Goal: Task Accomplishment & Management: Manage account settings

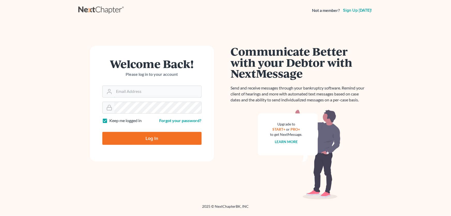
type input "philip@bblawoffice.net"
drag, startPoint x: 0, startPoint y: 0, endPoint x: 168, endPoint y: 138, distance: 217.8
click at [168, 138] on input "Log In" at bounding box center [151, 138] width 99 height 13
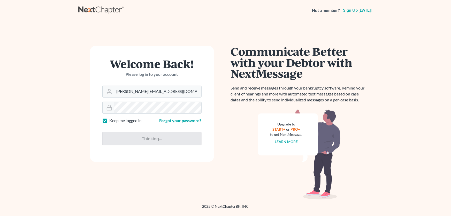
type input "Thinking..."
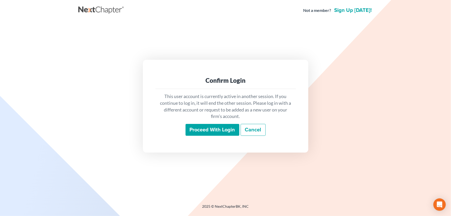
click at [205, 127] on input "Proceed with login" at bounding box center [213, 130] width 54 height 12
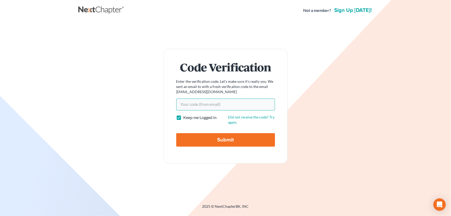
paste input "e73b4e"
type input "e73b4e"
click at [219, 140] on input "Submit" at bounding box center [225, 139] width 99 height 13
type input "Thinking..."
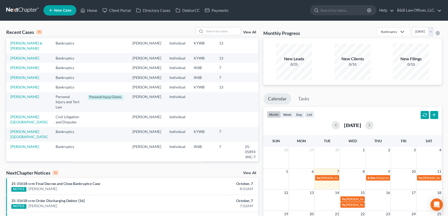
scroll to position [47, 0]
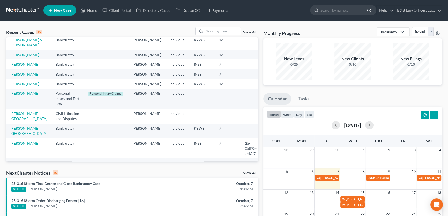
click at [248, 173] on link "View All" at bounding box center [249, 173] width 13 height 4
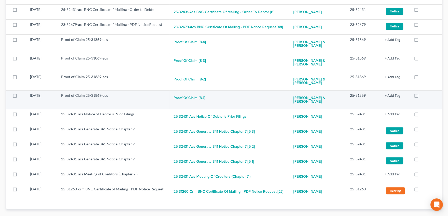
scroll to position [202, 0]
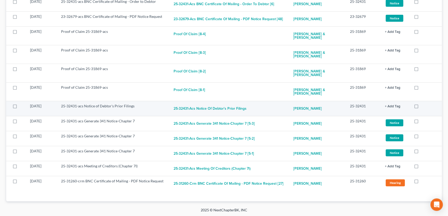
click at [421, 107] on label at bounding box center [421, 107] width 0 height 0
click at [423, 104] on input "checkbox" at bounding box center [424, 104] width 3 height 3
checkbox input "true"
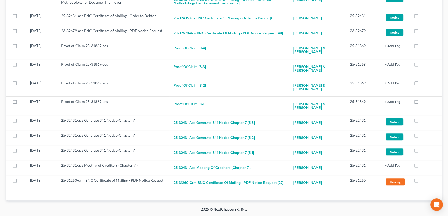
scroll to position [187, 0]
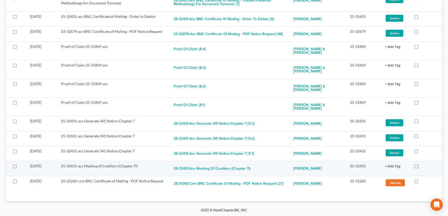
click at [421, 167] on label at bounding box center [421, 167] width 0 height 0
click at [423, 166] on input "checkbox" at bounding box center [424, 164] width 3 height 3
checkbox input "true"
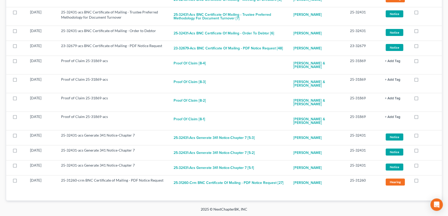
scroll to position [172, 0]
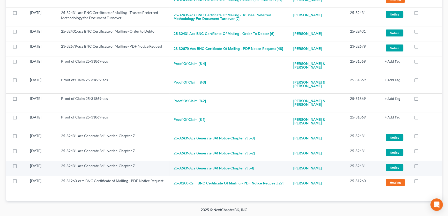
click at [421, 167] on label at bounding box center [421, 167] width 0 height 0
click at [423, 166] on input "checkbox" at bounding box center [424, 164] width 3 height 3
checkbox input "true"
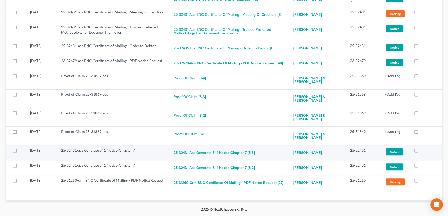
scroll to position [157, 0]
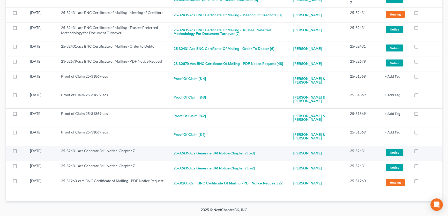
click at [421, 152] on label at bounding box center [421, 152] width 0 height 0
click at [423, 151] on input "checkbox" at bounding box center [424, 149] width 3 height 3
checkbox input "true"
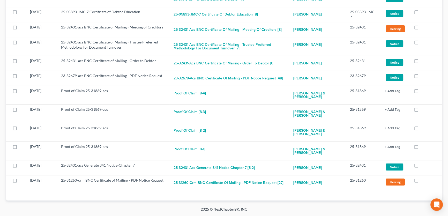
scroll to position [142, 0]
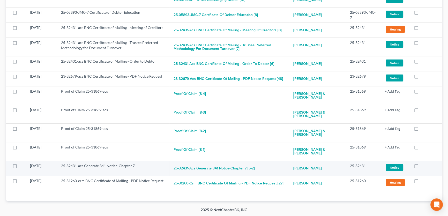
click at [421, 167] on label at bounding box center [421, 167] width 0 height 0
click at [423, 166] on input "checkbox" at bounding box center [424, 164] width 3 height 3
checkbox input "true"
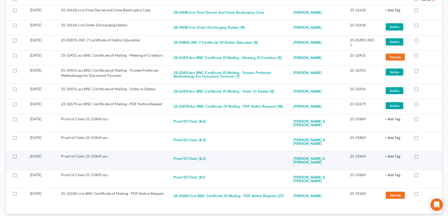
scroll to position [103, 0]
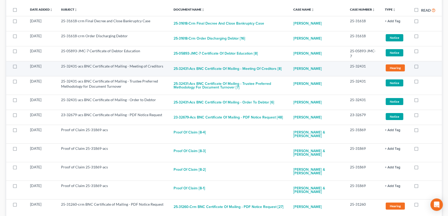
click at [421, 67] on label at bounding box center [421, 67] width 0 height 0
click at [423, 67] on input "checkbox" at bounding box center [424, 65] width 3 height 3
checkbox input "true"
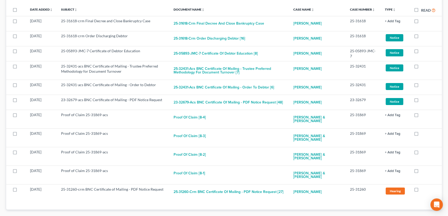
click at [421, 67] on label at bounding box center [421, 67] width 0 height 0
click at [423, 67] on input "checkbox" at bounding box center [424, 65] width 3 height 3
checkbox input "true"
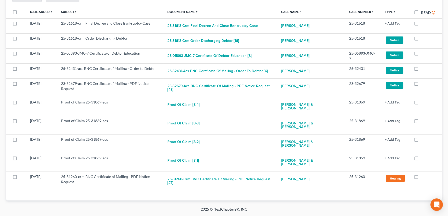
scroll to position [79, 0]
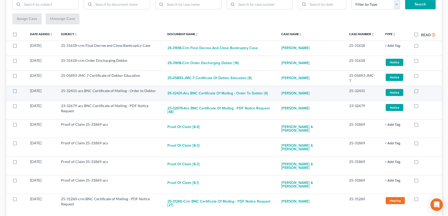
click at [421, 92] on label at bounding box center [421, 92] width 0 height 0
click at [423, 91] on input "checkbox" at bounding box center [424, 89] width 3 height 3
checkbox input "true"
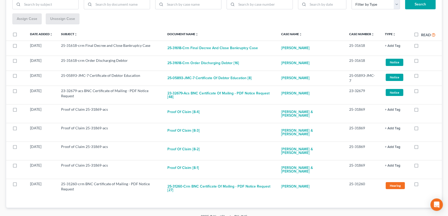
scroll to position [64, 0]
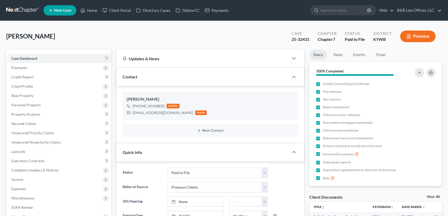
select select "12"
select select "1"
select select "0"
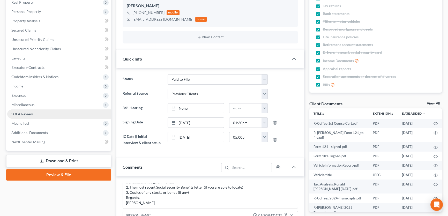
scroll to position [94, 0]
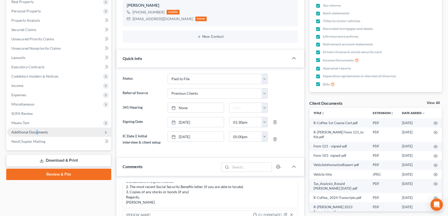
click at [36, 130] on span "Additional Documents" at bounding box center [29, 132] width 36 height 4
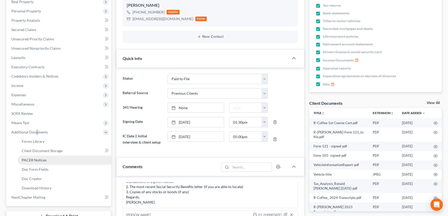
click at [47, 159] on link "PACER Notices" at bounding box center [65, 159] width 94 height 9
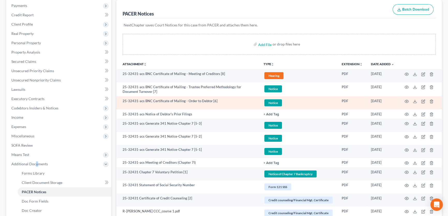
scroll to position [70, 0]
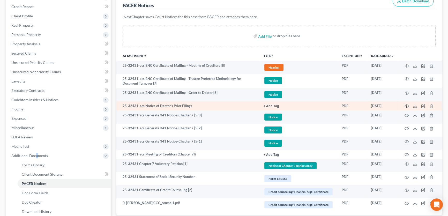
click at [407, 106] on circle "button" at bounding box center [406, 105] width 1 height 1
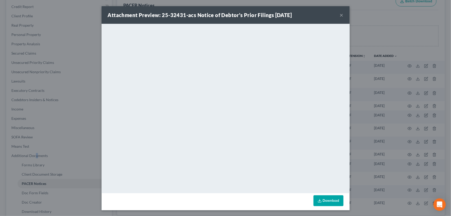
click at [340, 14] on button "×" at bounding box center [342, 15] width 4 height 6
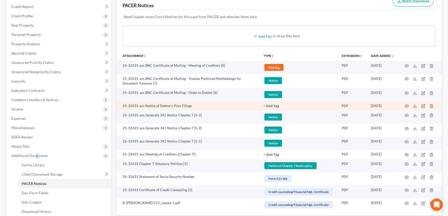
click at [272, 106] on button "+ Add Tag" at bounding box center [271, 105] width 16 height 3
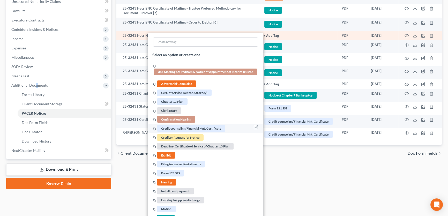
scroll to position [141, 0]
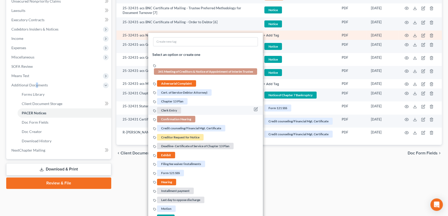
click at [174, 110] on span "Clerk Entry" at bounding box center [169, 110] width 24 height 6
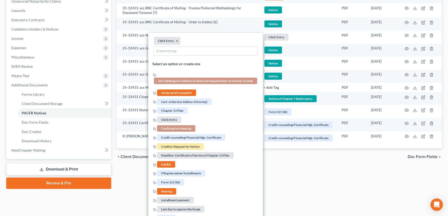
click at [290, 176] on div "Forms Library Client Document Storage PACER Notices Doc Form Fields Doc Creator…" at bounding box center [279, 49] width 330 height 280
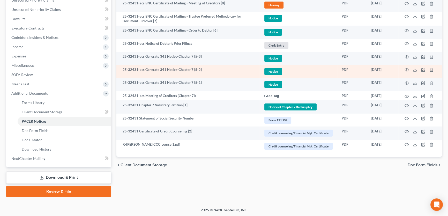
scroll to position [109, 0]
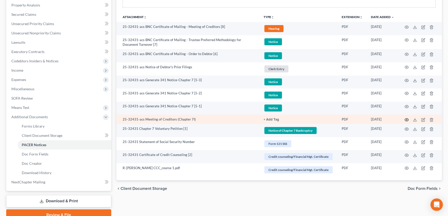
click at [408, 119] on icon "button" at bounding box center [406, 119] width 4 height 3
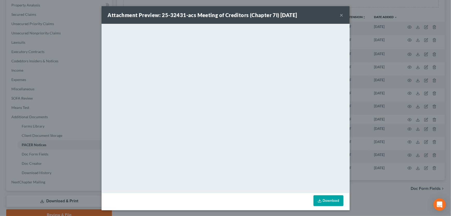
click at [340, 15] on button "×" at bounding box center [342, 15] width 4 height 6
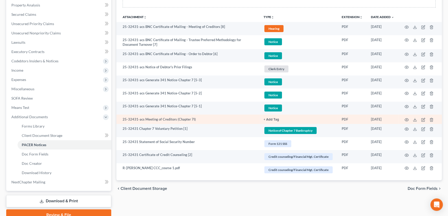
click at [267, 119] on button "+ Add Tag" at bounding box center [271, 119] width 16 height 3
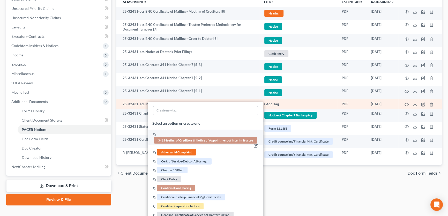
scroll to position [133, 0]
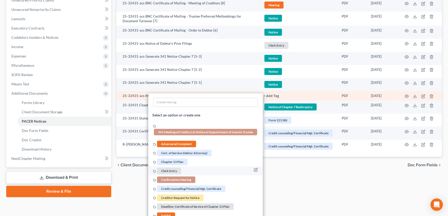
click at [173, 169] on span "Clerk Entry" at bounding box center [169, 170] width 24 height 6
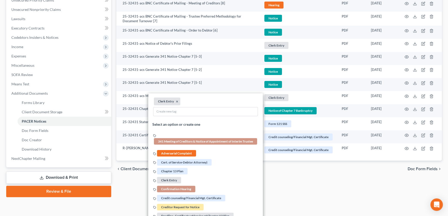
click at [310, 209] on div "2025 © NextChapterBK, INC" at bounding box center [224, 211] width 295 height 9
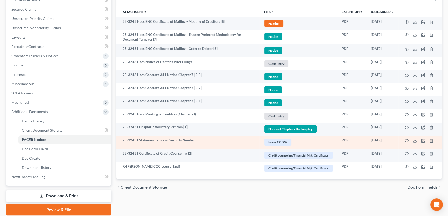
scroll to position [109, 0]
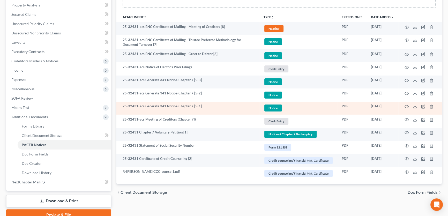
click at [406, 108] on td at bounding box center [419, 108] width 43 height 13
click at [406, 106] on icon "button" at bounding box center [406, 106] width 4 height 4
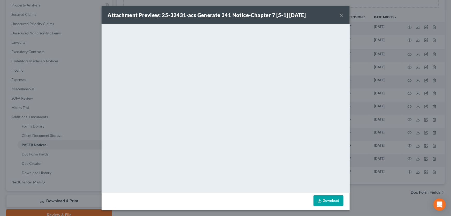
click at [340, 15] on button "×" at bounding box center [342, 15] width 4 height 6
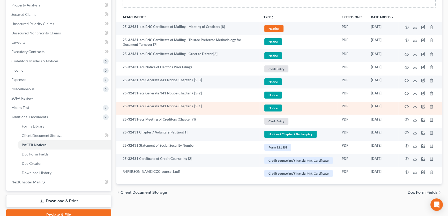
click at [271, 106] on span "Notice" at bounding box center [273, 107] width 18 height 7
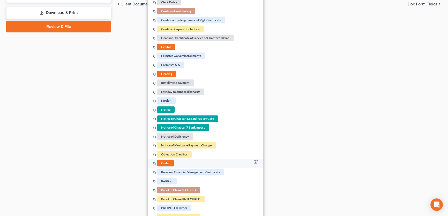
click at [168, 164] on span "Order" at bounding box center [165, 163] width 17 height 6
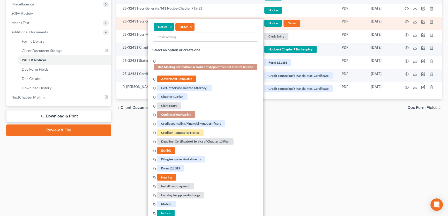
scroll to position [156, 0]
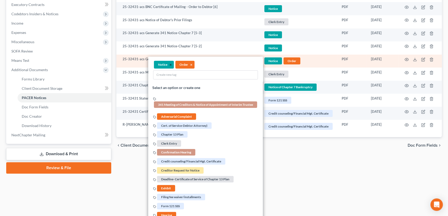
click at [170, 63] on button "×" at bounding box center [170, 65] width 2 height 5
click at [300, 181] on div "Caffee, Ronald Upgraded Case 25-32431 Chapter Chapter 7 Status Paid to File Dis…" at bounding box center [224, 24] width 448 height 319
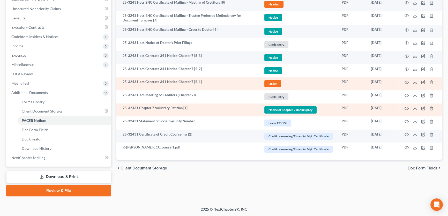
scroll to position [133, 0]
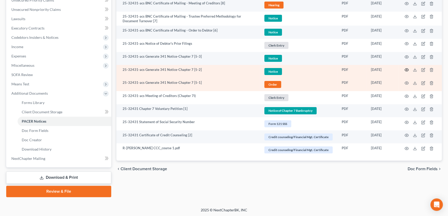
click at [406, 69] on circle "button" at bounding box center [406, 69] width 1 height 1
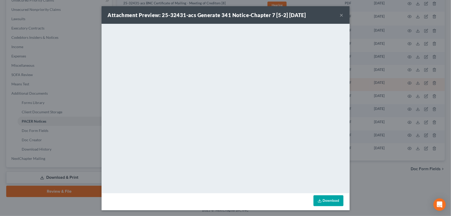
click at [340, 14] on button "×" at bounding box center [342, 15] width 4 height 6
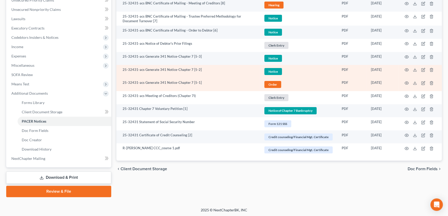
click at [271, 72] on span "Notice" at bounding box center [273, 71] width 18 height 7
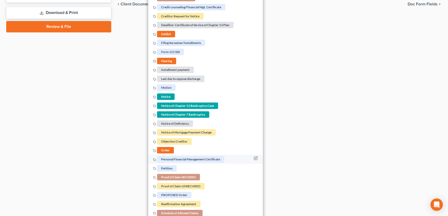
scroll to position [335, 0]
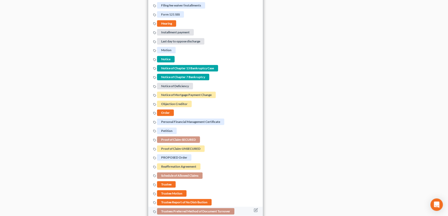
click at [186, 209] on span "Trustees Preferred Method of Document Turnover" at bounding box center [195, 211] width 77 height 6
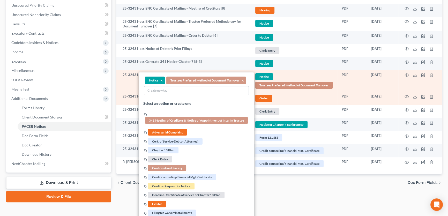
scroll to position [123, 0]
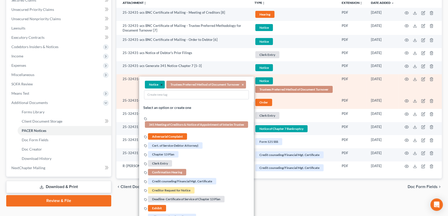
click at [160, 83] on button "×" at bounding box center [161, 84] width 2 height 5
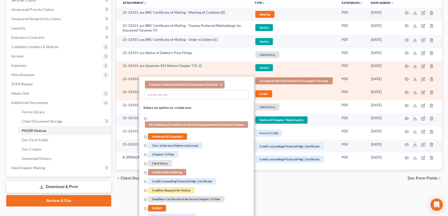
click at [289, 67] on link "Notice + Add Tag" at bounding box center [293, 67] width 79 height 9
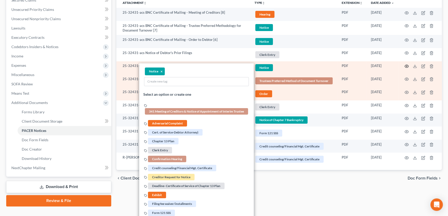
click at [406, 66] on icon "button" at bounding box center [406, 66] width 4 height 4
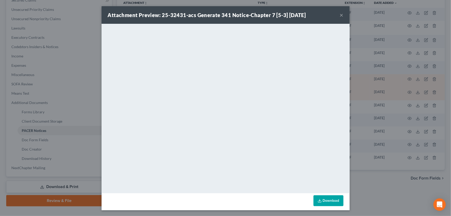
click at [340, 14] on button "×" at bounding box center [342, 15] width 4 height 6
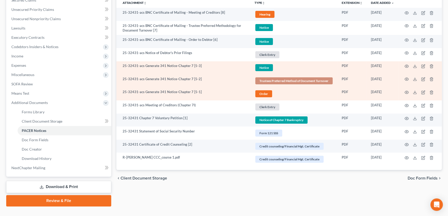
click at [259, 66] on span "Notice" at bounding box center [264, 67] width 18 height 7
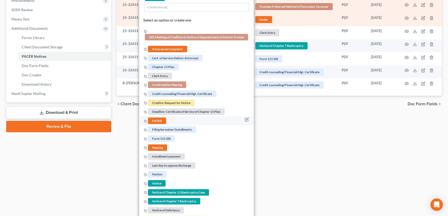
scroll to position [217, 0]
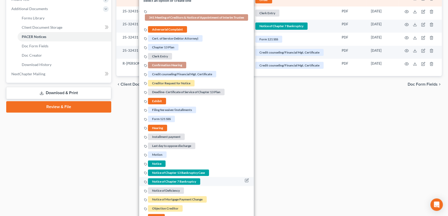
click at [163, 180] on span "Notice of Chapter 7 Bankruptcy" at bounding box center [174, 181] width 52 height 6
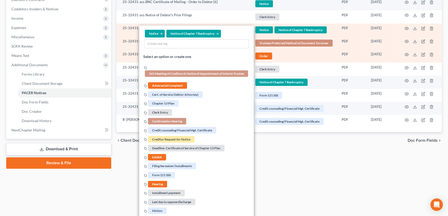
scroll to position [100, 0]
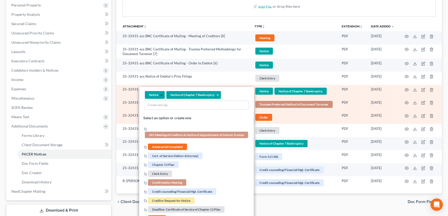
click at [161, 94] on button "×" at bounding box center [161, 95] width 2 height 5
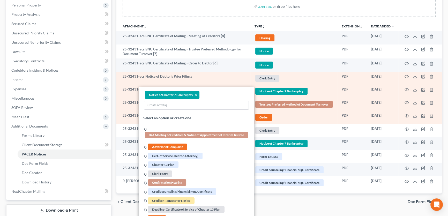
click at [315, 77] on link "Clerk Entry + Add Tag" at bounding box center [293, 78] width 79 height 9
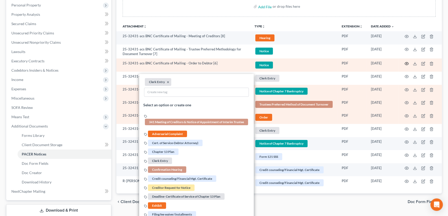
click at [404, 63] on icon "button" at bounding box center [406, 63] width 4 height 3
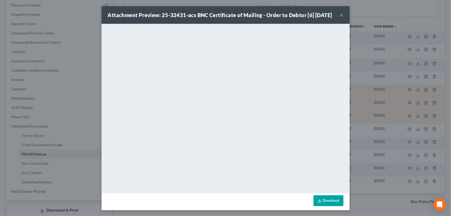
click at [340, 18] on button "×" at bounding box center [342, 15] width 4 height 6
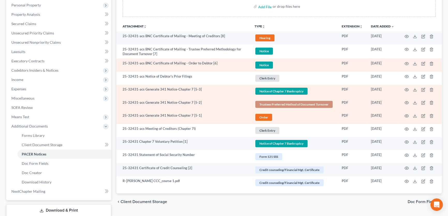
click at [264, 64] on span "Notice" at bounding box center [264, 65] width 18 height 7
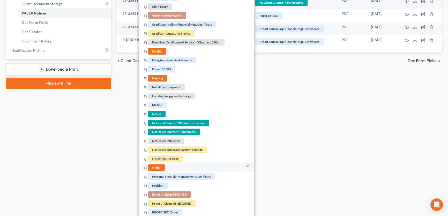
click at [159, 164] on span "Order" at bounding box center [156, 167] width 17 height 6
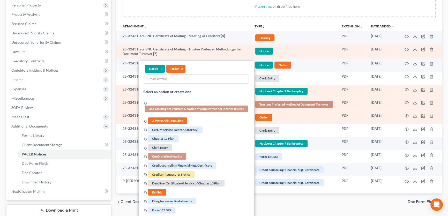
click at [292, 50] on link "Notice + Add Tag" at bounding box center [293, 51] width 79 height 9
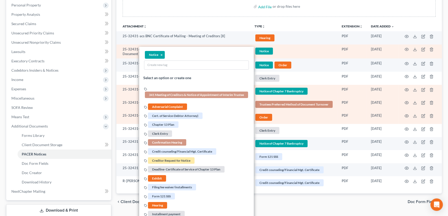
click at [305, 50] on link "Notice + Add Tag" at bounding box center [293, 51] width 79 height 9
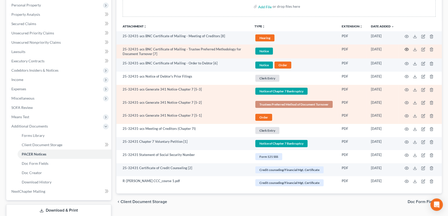
click at [406, 49] on circle "button" at bounding box center [406, 49] width 1 height 1
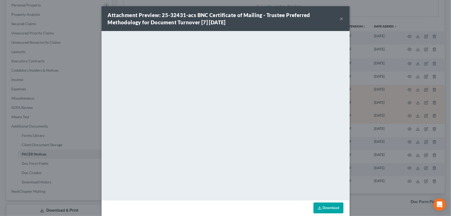
click at [340, 18] on button "×" at bounding box center [342, 19] width 4 height 6
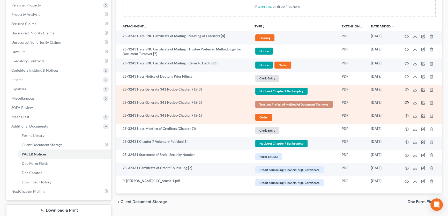
click at [406, 102] on circle "button" at bounding box center [406, 102] width 1 height 1
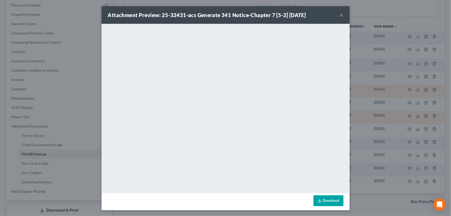
click at [340, 14] on button "×" at bounding box center [342, 15] width 4 height 6
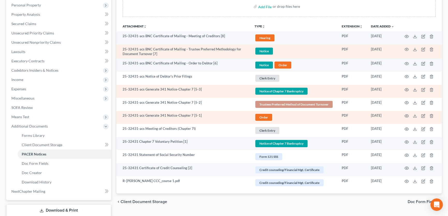
click at [262, 50] on span "Notice" at bounding box center [264, 51] width 18 height 7
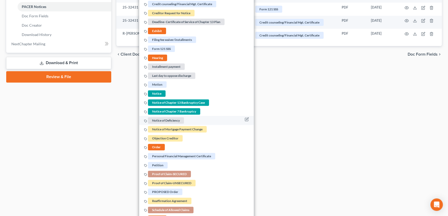
scroll to position [281, 0]
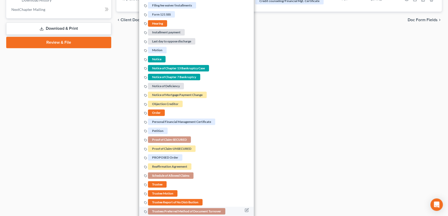
click at [191, 210] on span "Trustees Preferred Method of Document Turnover" at bounding box center [186, 211] width 77 height 6
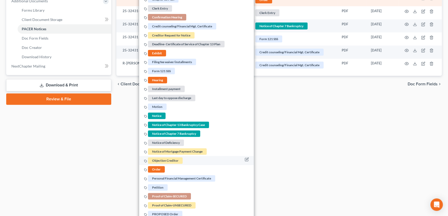
scroll to position [140, 0]
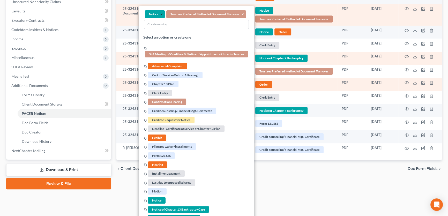
click at [161, 12] on button "×" at bounding box center [161, 14] width 2 height 5
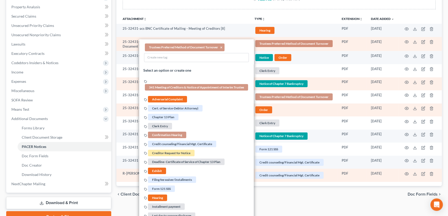
scroll to position [70, 0]
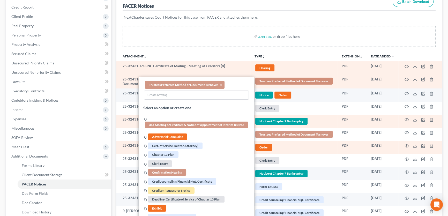
click at [306, 71] on link "Hearing + Add Tag" at bounding box center [293, 68] width 79 height 9
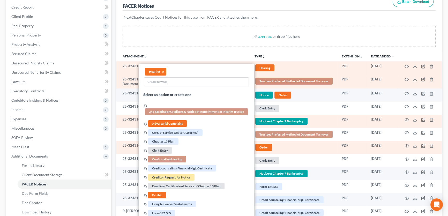
click at [408, 64] on td at bounding box center [419, 67] width 43 height 13
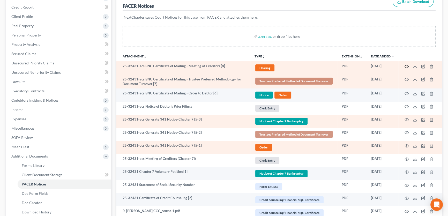
click at [408, 64] on icon "button" at bounding box center [406, 66] width 4 height 4
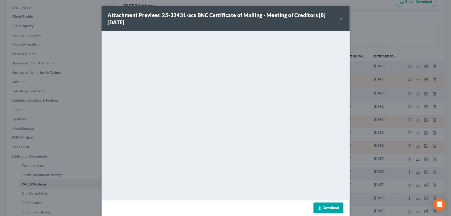
click at [341, 17] on button "×" at bounding box center [342, 19] width 4 height 6
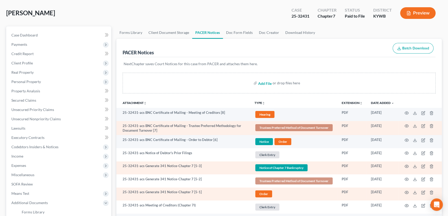
scroll to position [23, 0]
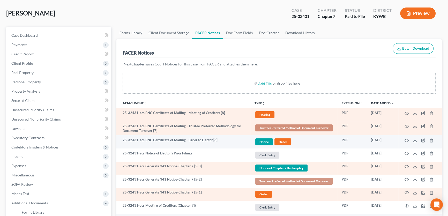
click at [266, 113] on span "Hearing" at bounding box center [264, 114] width 19 height 7
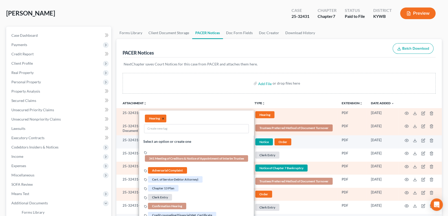
click at [162, 118] on button "×" at bounding box center [163, 118] width 2 height 5
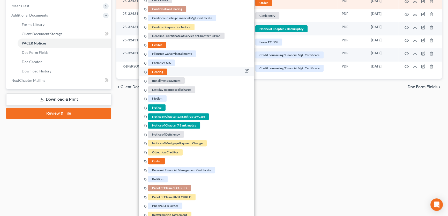
scroll to position [211, 0]
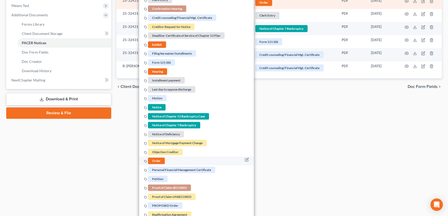
click at [155, 159] on span "Order" at bounding box center [156, 161] width 17 height 6
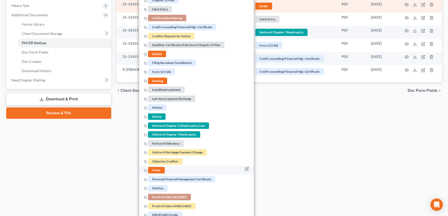
scroll to position [269, 0]
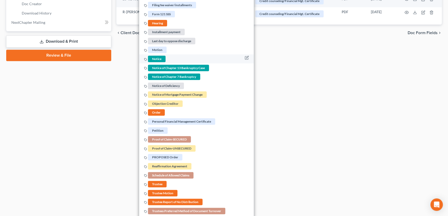
click at [154, 57] on span "Notice" at bounding box center [157, 59] width 18 height 6
click at [186, 74] on span "Notice of Chapter 7 Bankruptcy" at bounding box center [174, 76] width 52 height 6
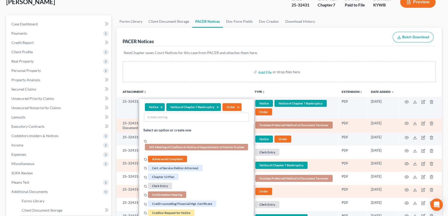
scroll to position [34, 0]
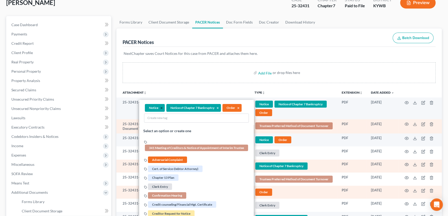
click at [161, 106] on button "×" at bounding box center [161, 108] width 2 height 5
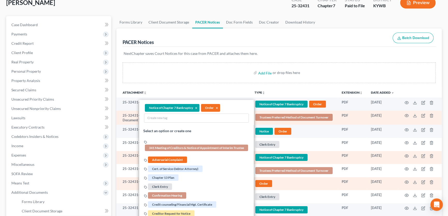
click at [292, 44] on div "PACER Notices Batch Download" at bounding box center [279, 37] width 313 height 19
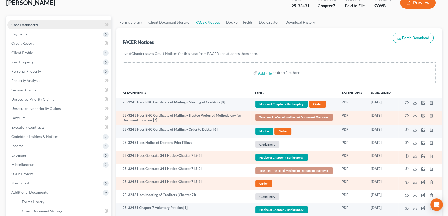
click at [46, 24] on link "Case Dashboard" at bounding box center [59, 24] width 104 height 9
select select "12"
select select "1"
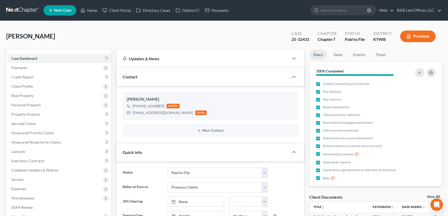
scroll to position [933, 0]
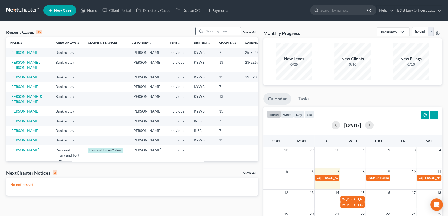
click at [209, 31] on input "search" at bounding box center [222, 30] width 36 height 7
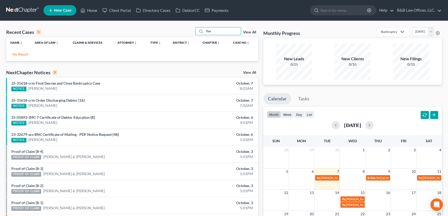
type input "flee"
click at [250, 31] on link "View All" at bounding box center [249, 32] width 13 height 4
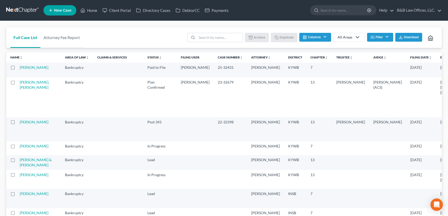
click at [374, 36] on button "Filter" at bounding box center [380, 37] width 26 height 9
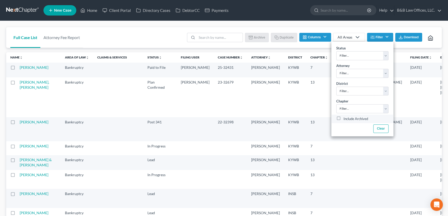
click at [343, 118] on label "Include Archived" at bounding box center [355, 119] width 25 height 6
click at [345, 118] on input "Include Archived" at bounding box center [346, 117] width 3 height 3
checkbox input "true"
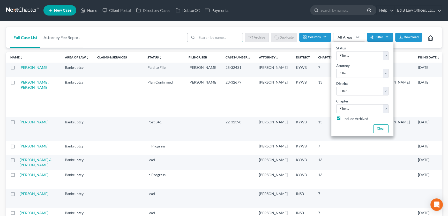
click at [227, 38] on input "search" at bounding box center [220, 37] width 46 height 9
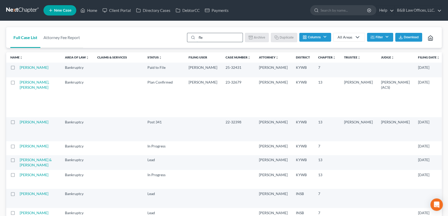
type input "flee"
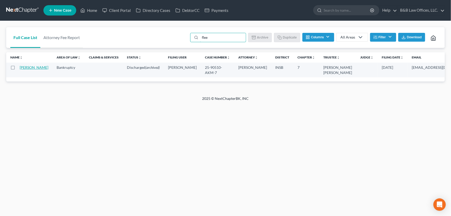
click at [22, 70] on link "Fleener, Loretta" at bounding box center [34, 67] width 29 height 4
select select "6"
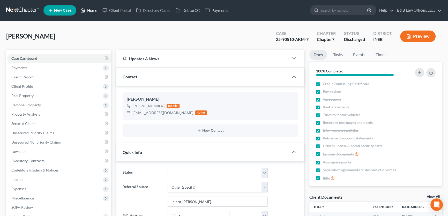
click at [93, 10] on link "Home" at bounding box center [89, 10] width 22 height 9
